Goal: Submit feedback/report problem

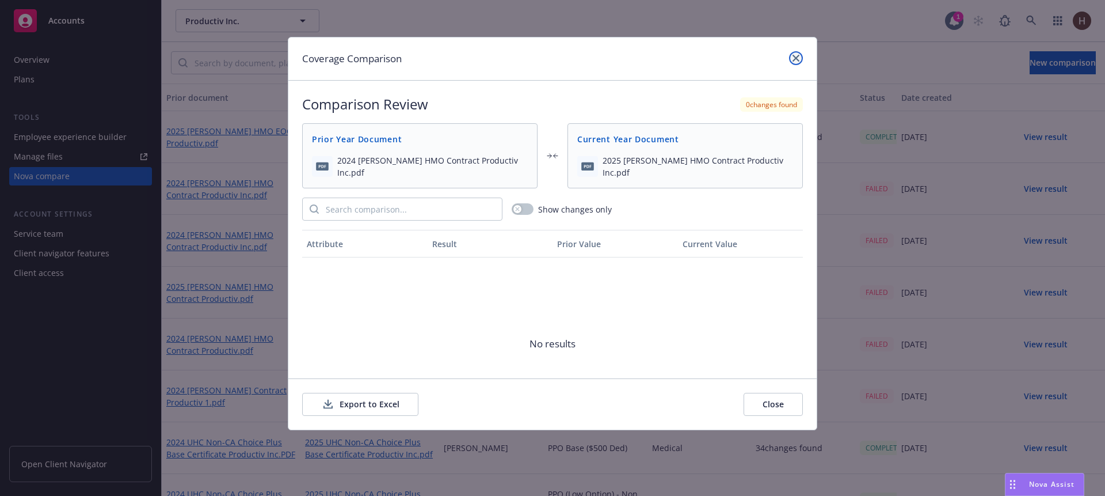
click at [800, 56] on link "close" at bounding box center [796, 58] width 14 height 14
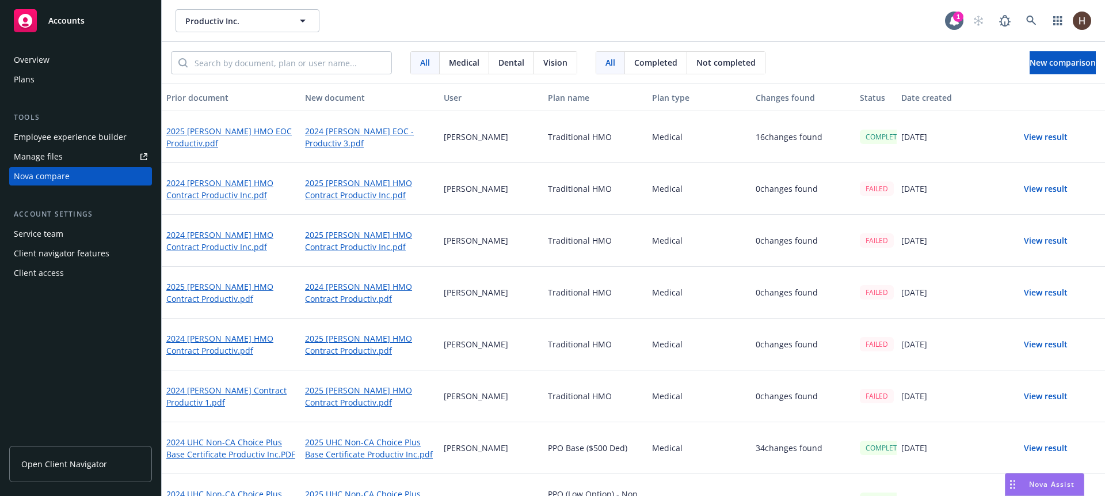
click at [1020, 240] on div "Nova Assist" at bounding box center [1052, 484] width 64 height 10
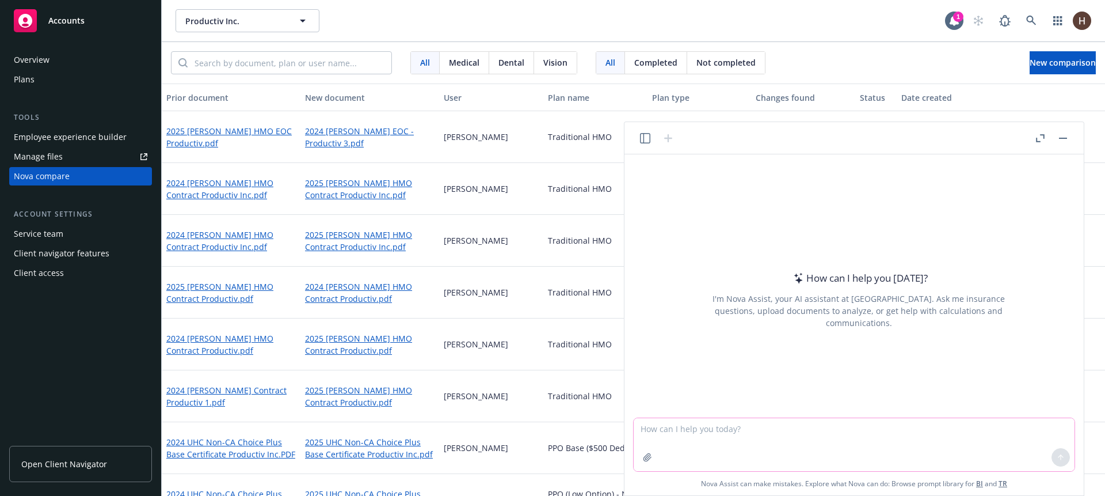
click at [868, 240] on textarea at bounding box center [854, 444] width 441 height 53
type textarea "asdas"
click at [869, 240] on div "I'm Nova Assist, your AI assistant at [GEOGRAPHIC_DATA]. Ask me insurance quest…" at bounding box center [859, 310] width 324 height 36
click at [864, 141] on header at bounding box center [854, 138] width 459 height 32
click at [780, 195] on div "How can I help you [DATE]? I'm Nova Assist, your AI assistant at Newfront. Ask …" at bounding box center [854, 285] width 450 height 263
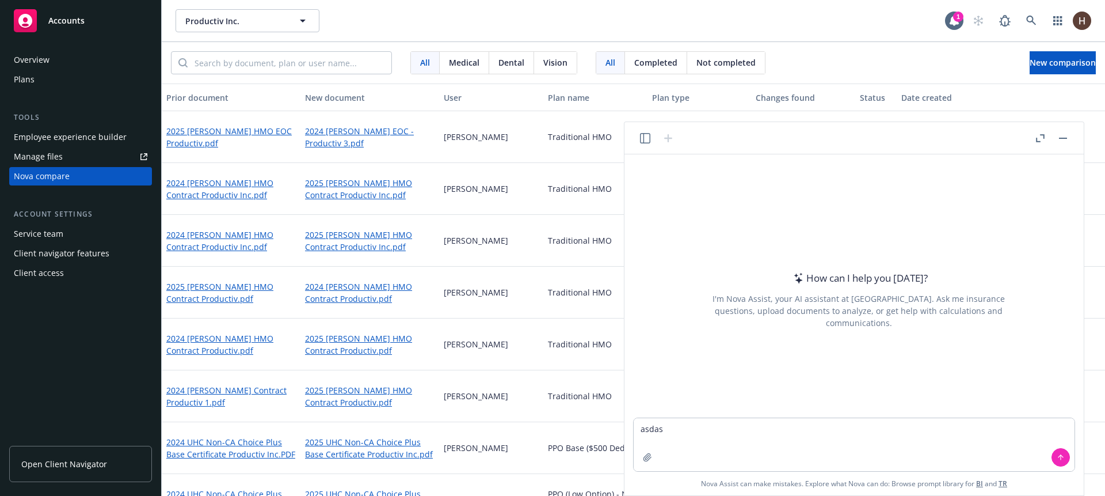
click at [781, 198] on div "How can I help you [DATE]? I'm Nova Assist, your AI assistant at Newfront. Ask …" at bounding box center [854, 285] width 450 height 263
click at [632, 135] on header at bounding box center [854, 138] width 459 height 32
click at [639, 135] on div at bounding box center [657, 138] width 37 height 14
click at [645, 138] on icon "button" at bounding box center [645, 138] width 10 height 10
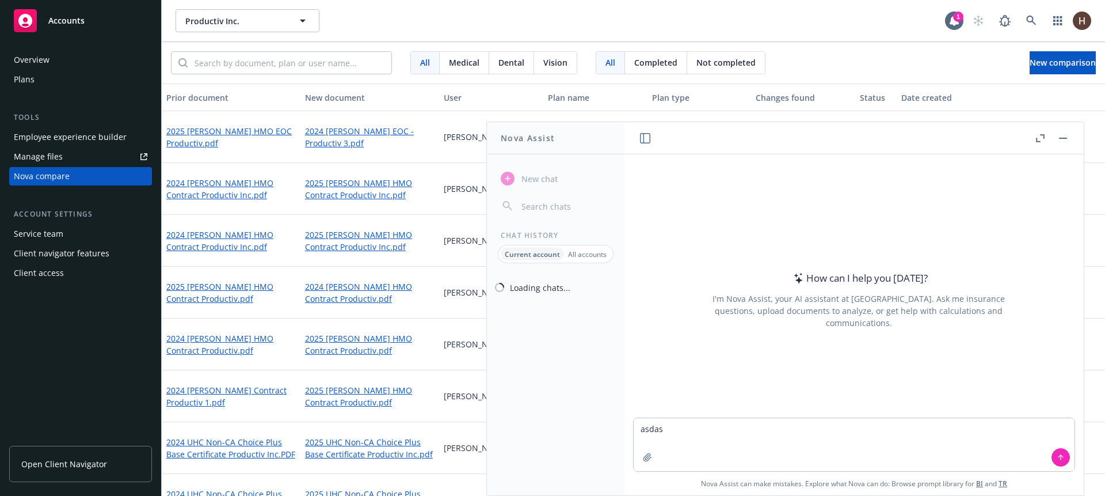
click at [646, 139] on icon "button" at bounding box center [645, 138] width 10 height 10
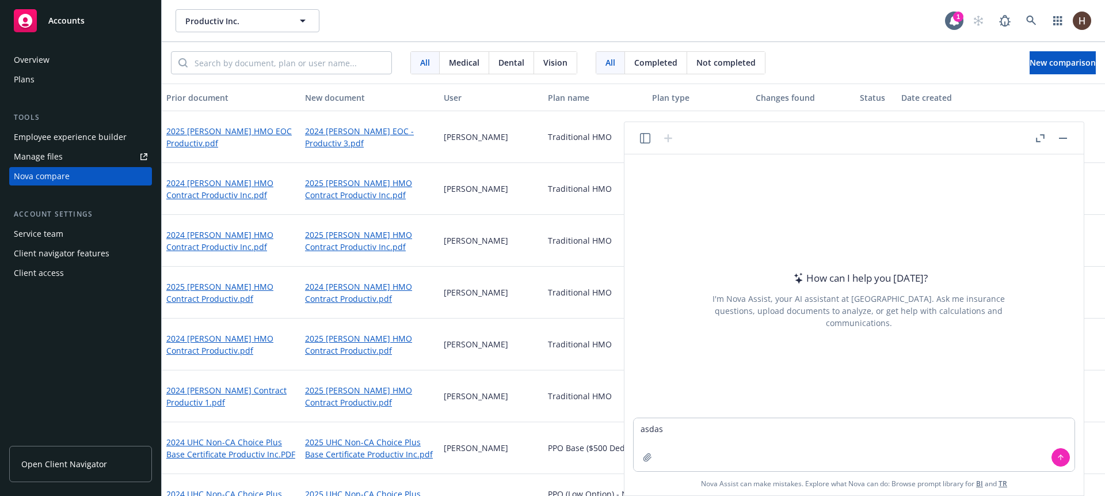
click at [651, 134] on div at bounding box center [657, 138] width 37 height 14
click at [646, 134] on icon "button" at bounding box center [645, 138] width 10 height 10
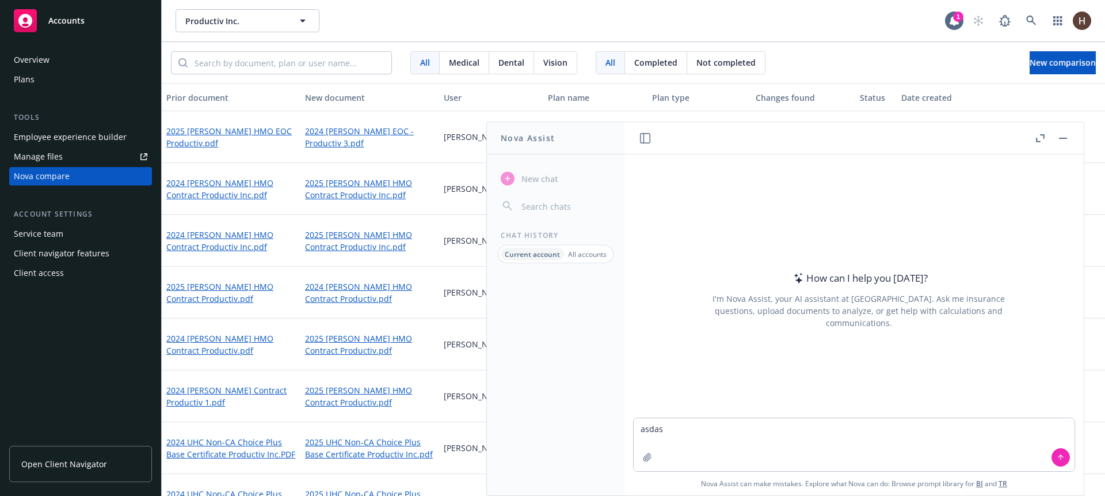
click at [640, 139] on icon "button" at bounding box center [645, 138] width 10 height 10
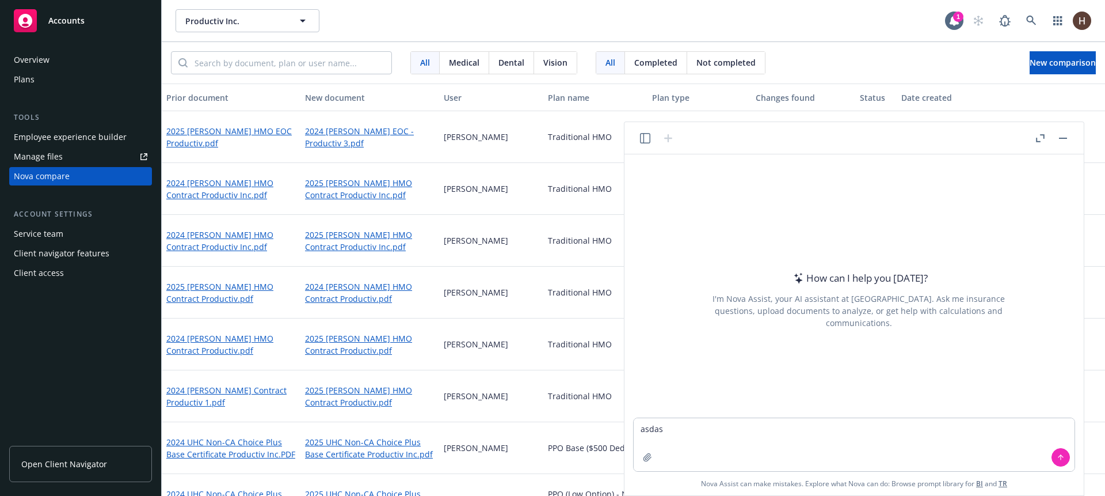
click at [1067, 137] on button "button" at bounding box center [1064, 138] width 14 height 14
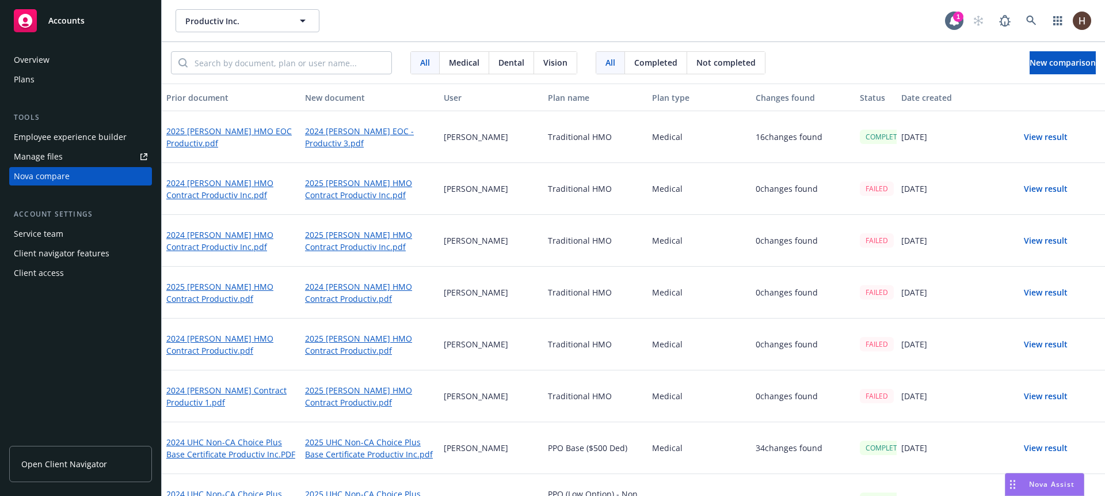
click at [1041, 240] on span "Nova Assist" at bounding box center [1051, 484] width 45 height 10
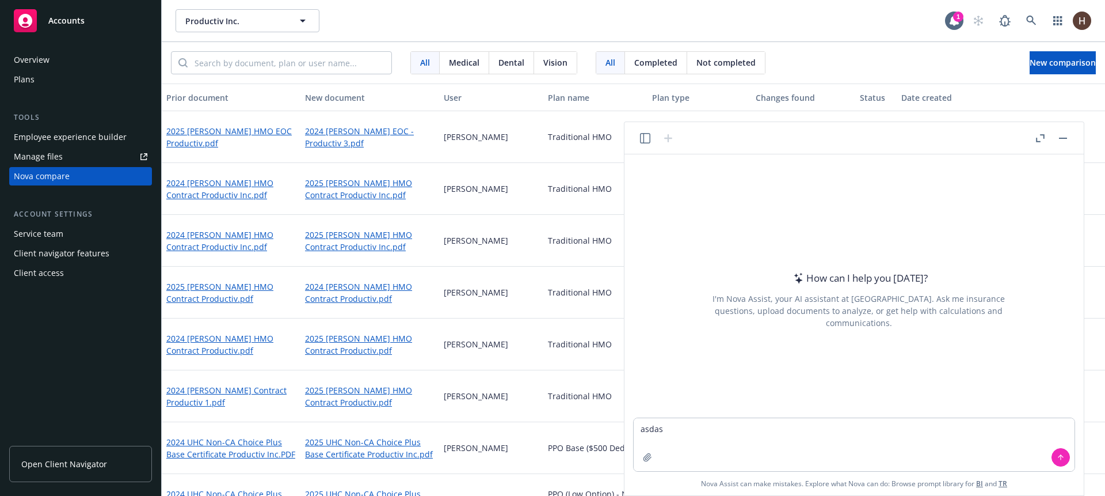
click at [1034, 136] on button "button" at bounding box center [1041, 138] width 14 height 14
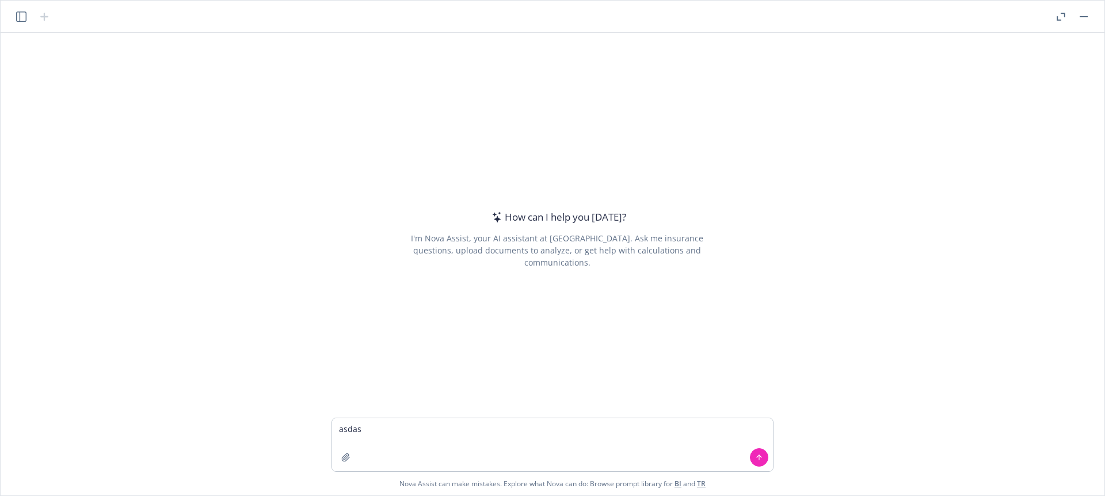
click at [1053, 22] on header at bounding box center [553, 17] width 1104 height 32
click at [1055, 21] on div at bounding box center [1072, 17] width 37 height 14
